Goal: Find specific page/section: Find specific page/section

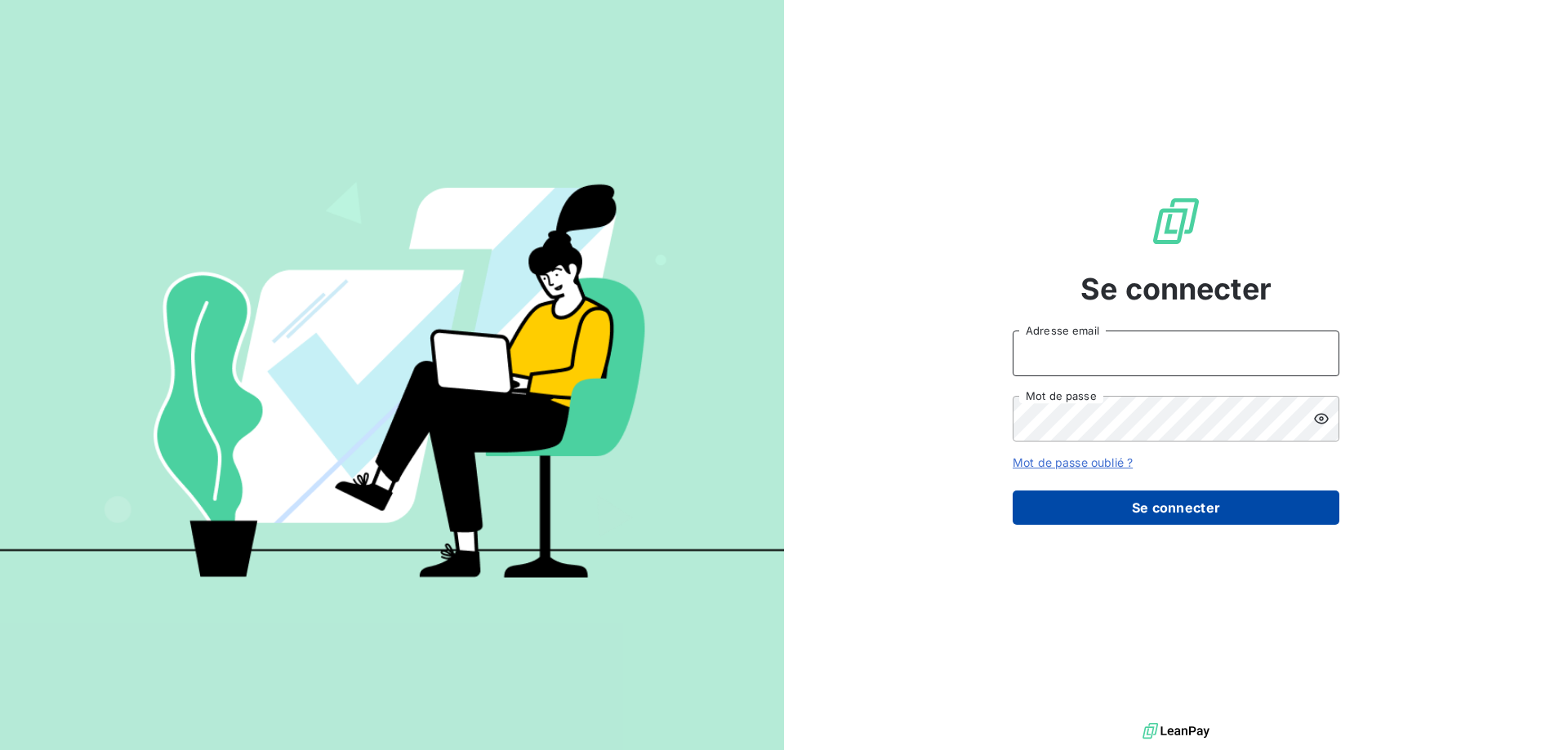
type input "[PERSON_NAME][EMAIL_ADDRESS][DOMAIN_NAME]"
click at [1128, 509] on button "Se connecter" at bounding box center [1176, 508] width 327 height 34
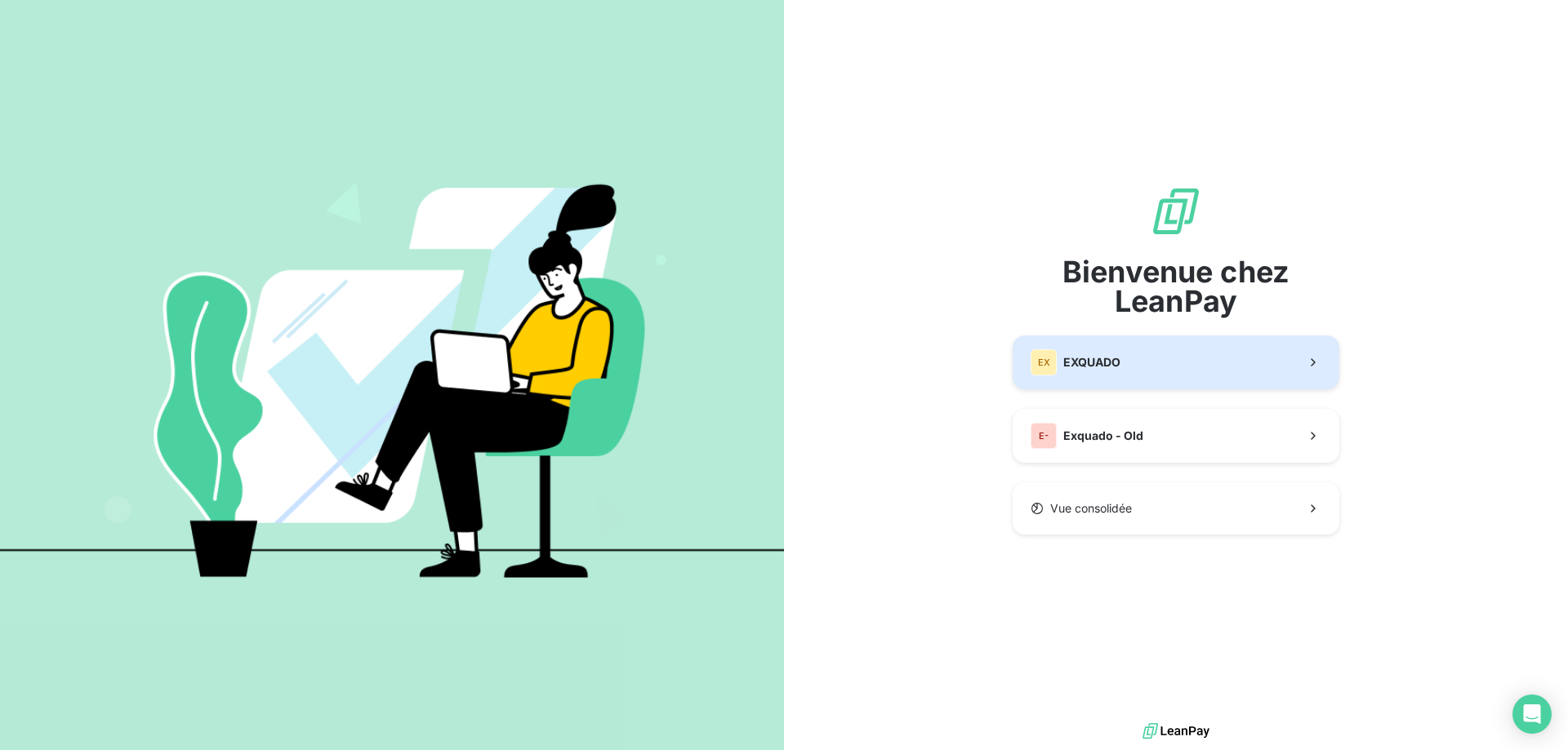
click at [1071, 376] on button "EX EXQUADO" at bounding box center [1176, 362] width 327 height 54
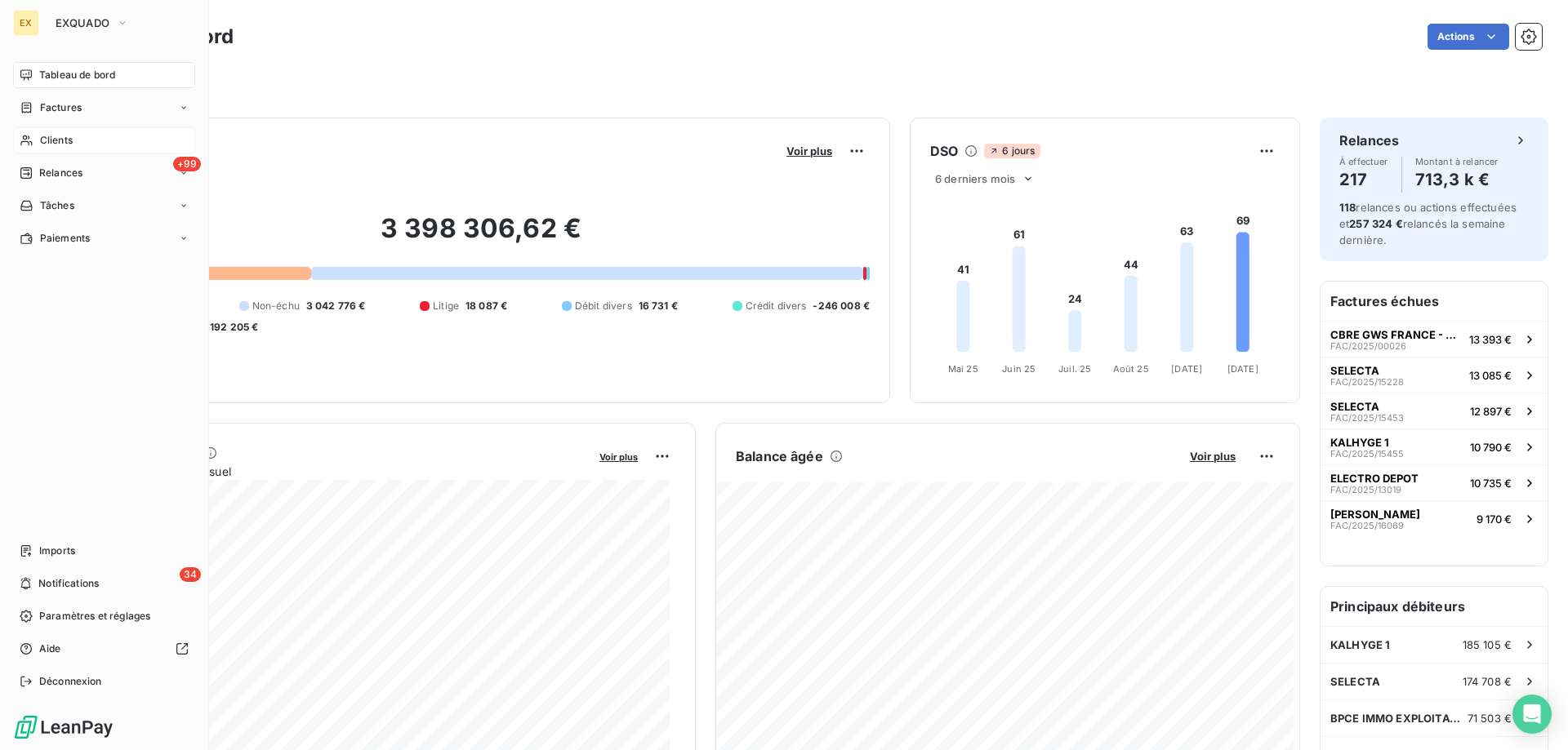
click at [46, 134] on span "Clients" at bounding box center [56, 139] width 32 height 14
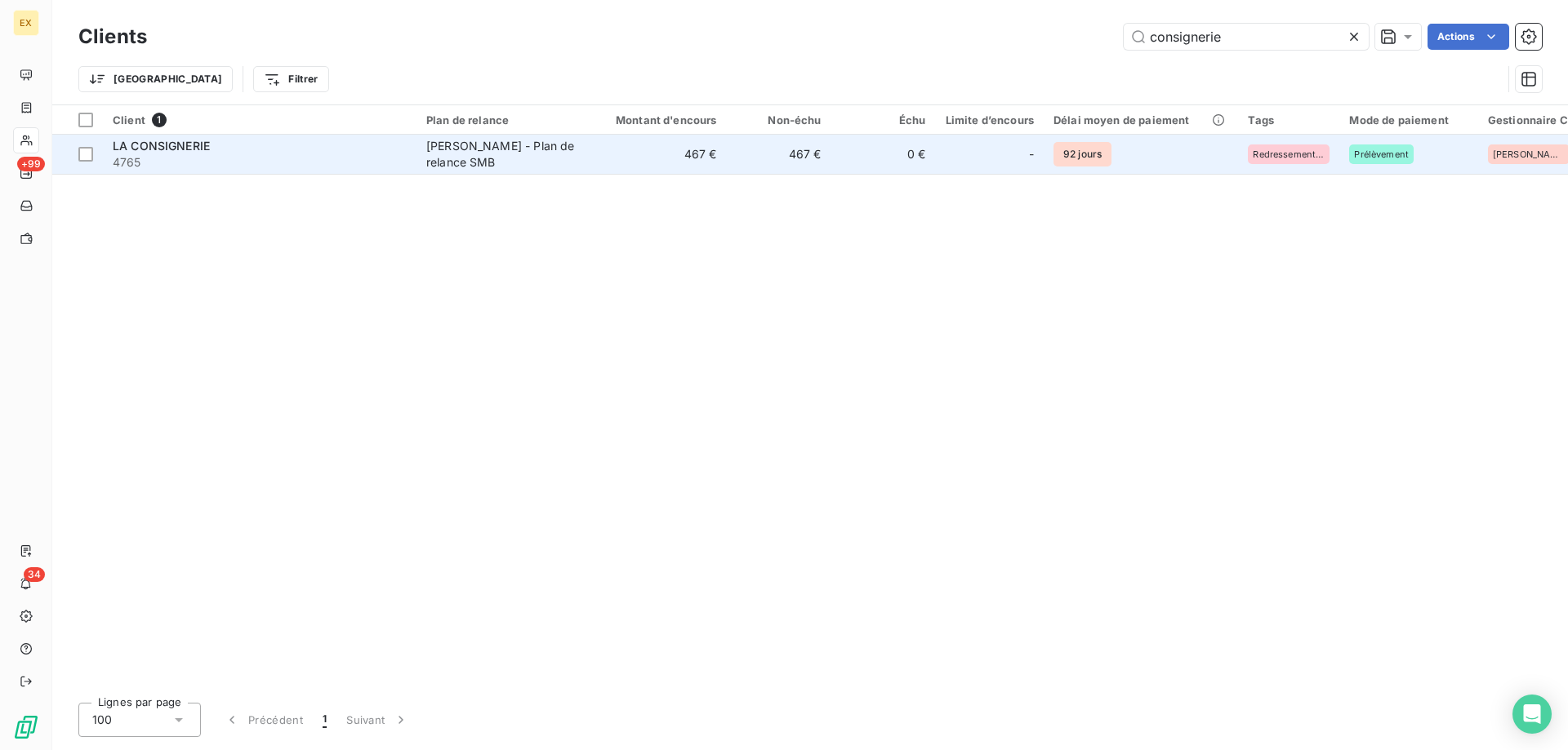
type input "consignerie"
click at [346, 158] on span "4765" at bounding box center [260, 162] width 294 height 16
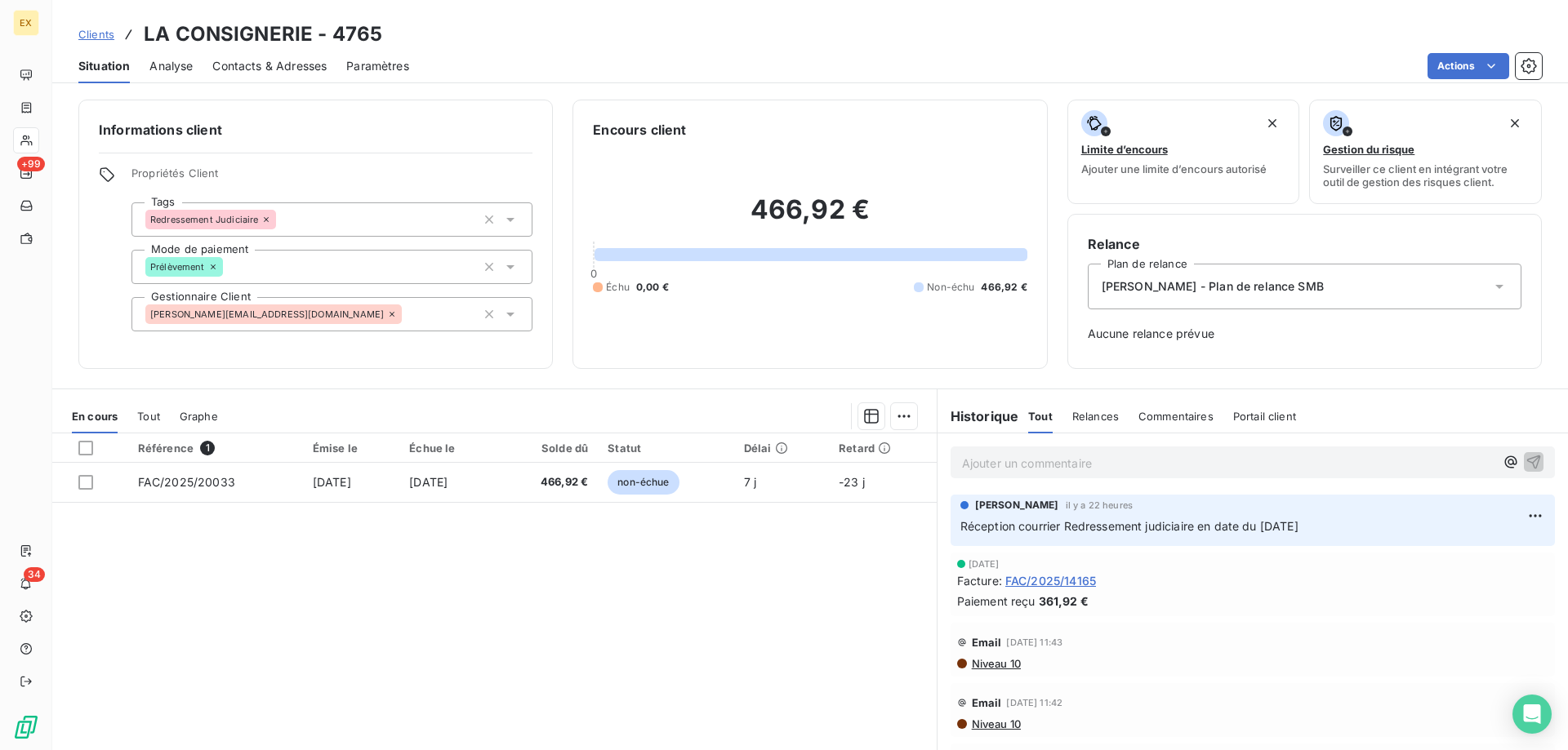
click at [1103, 462] on p "Ajouter un commentaire ﻿" at bounding box center [1228, 462] width 532 height 20
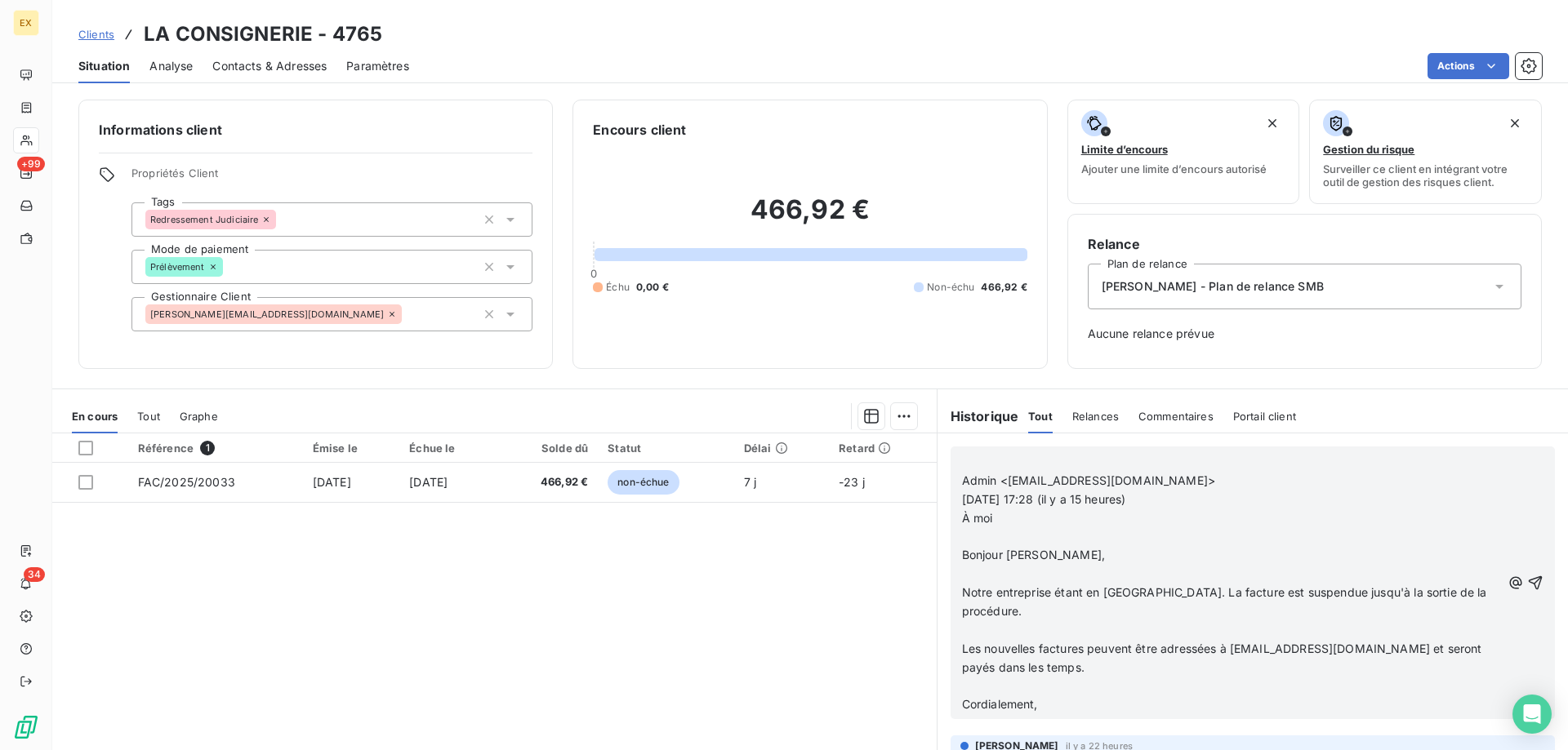
click at [962, 479] on span "Admin <[EMAIL_ADDRESS][DOMAIN_NAME]>" at bounding box center [1088, 481] width 253 height 14
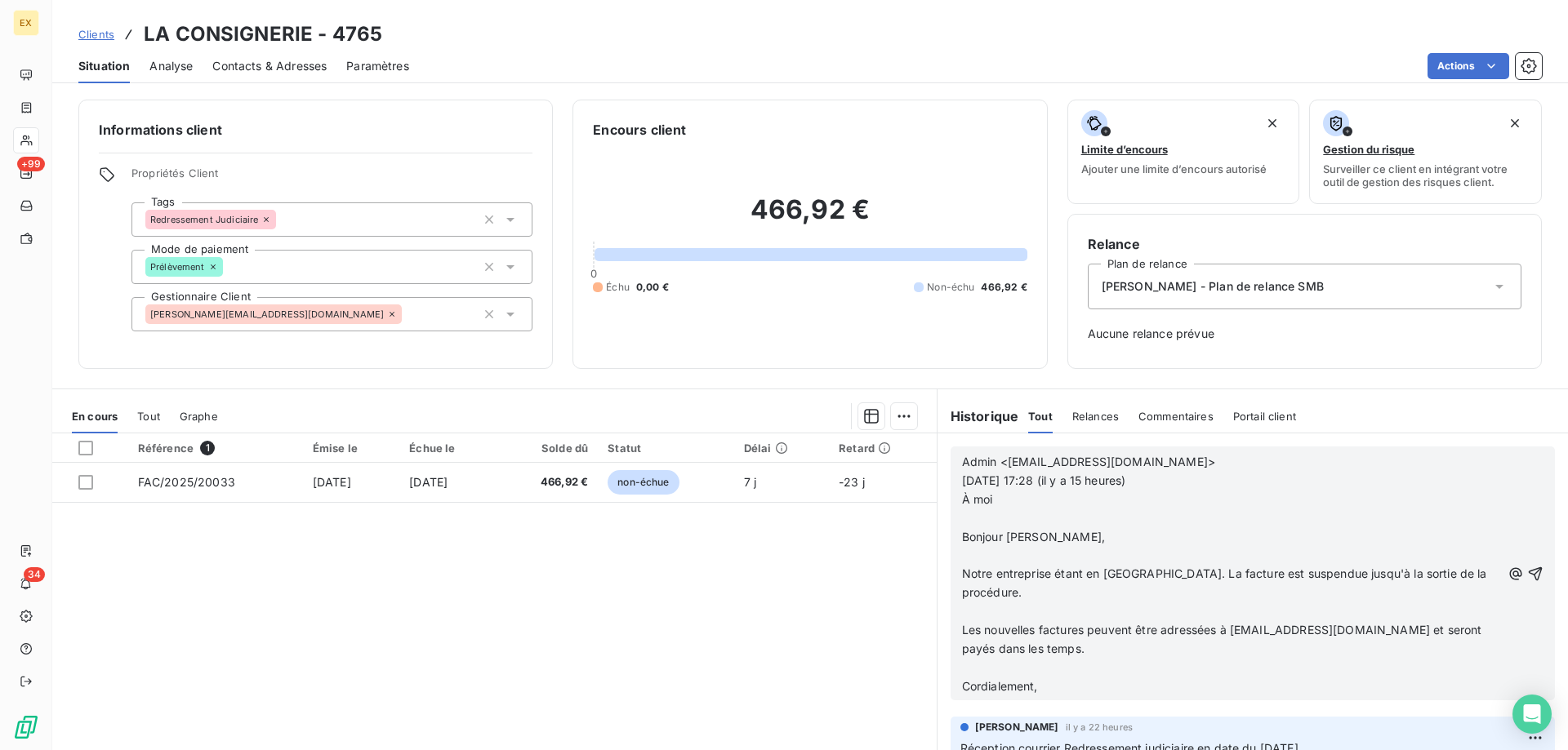
click at [1173, 574] on span "Notre entreprise étant en [GEOGRAPHIC_DATA]. La facture est suspendue jusqu'à l…" at bounding box center [1226, 583] width 528 height 32
